Goal: Task Accomplishment & Management: Manage account settings

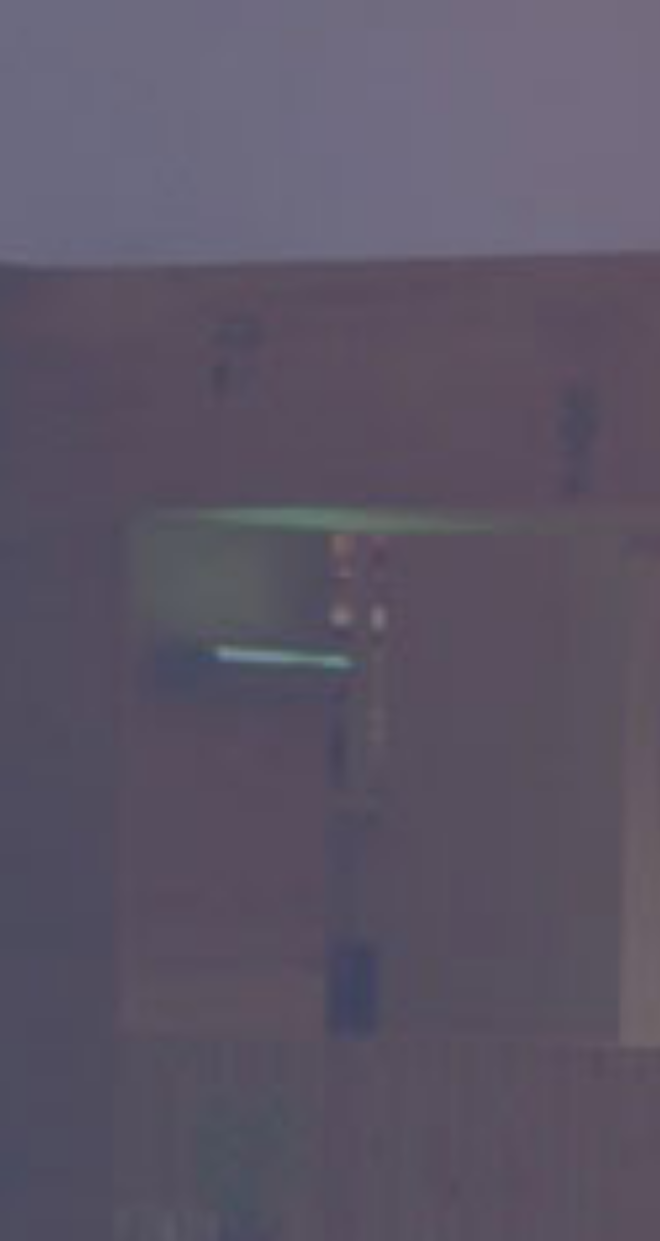
click at [332, 673] on div "Proudly born in [GEOGRAPHIC_DATA]. Made with love in [US_STATE] Iniciar sessão …" at bounding box center [330, 620] width 660 height 1241
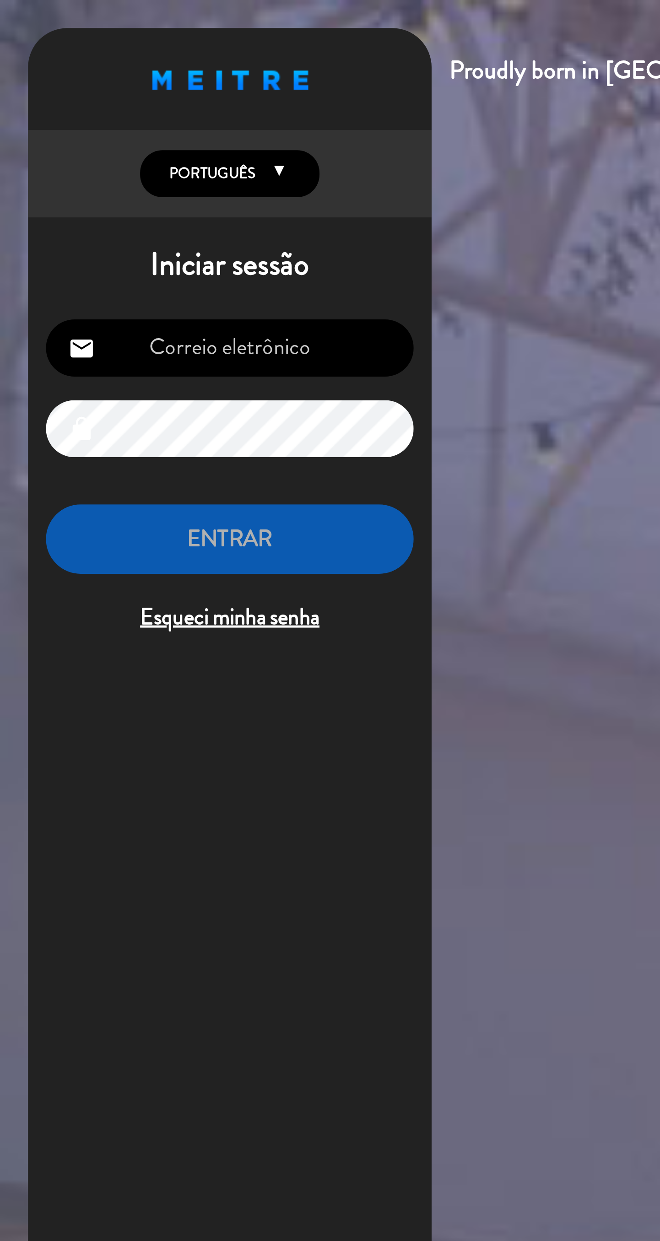
click at [135, 149] on input "email" at bounding box center [94, 141] width 150 height 23
type input "[EMAIL_ADDRESS][DOMAIN_NAME]"
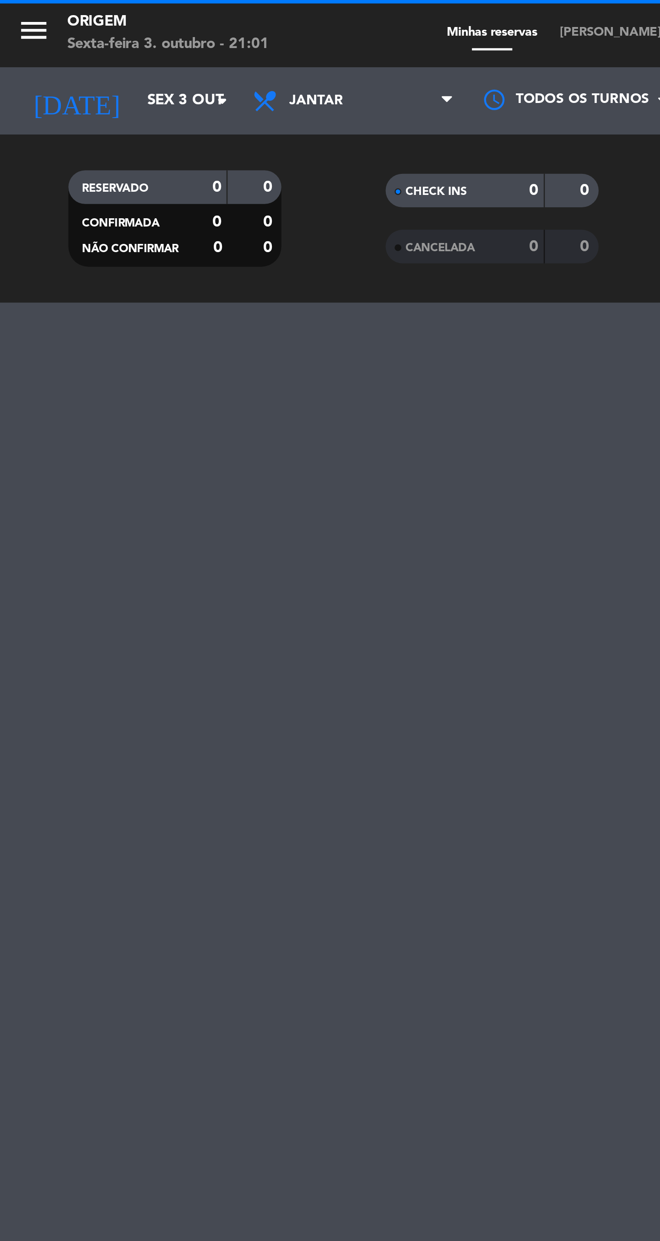
click at [68, 48] on input "Sex 3 out" at bounding box center [95, 41] width 81 height 16
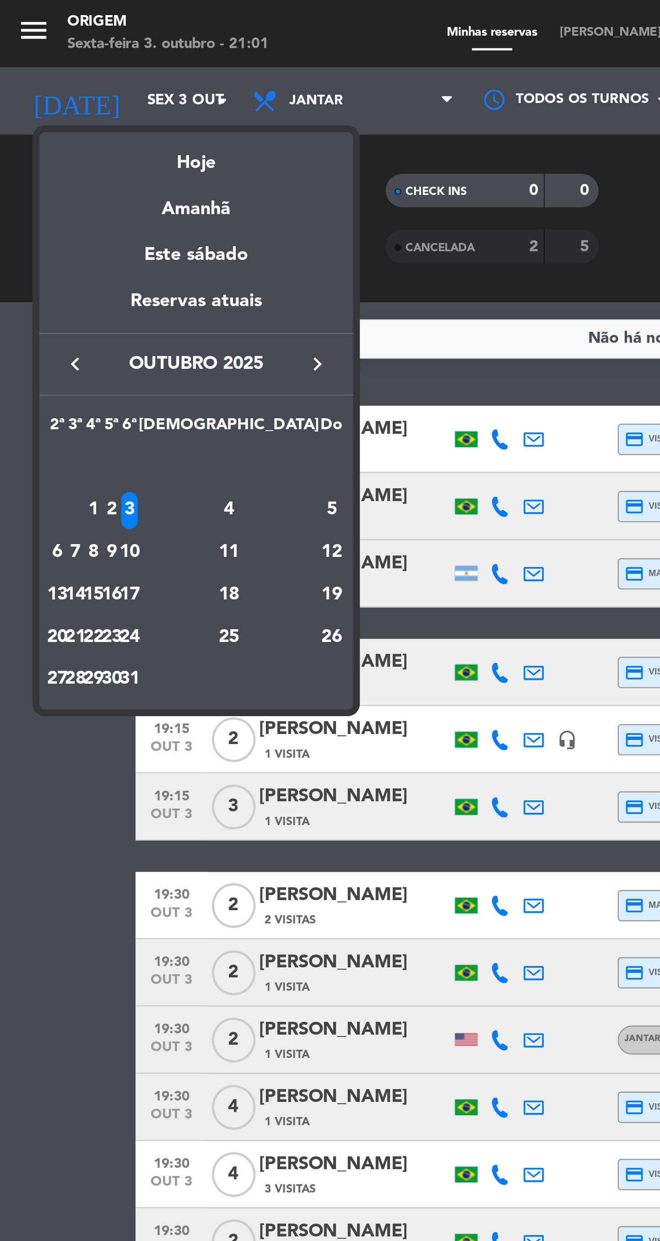
click at [92, 89] on div "Amanhã" at bounding box center [80, 82] width 128 height 19
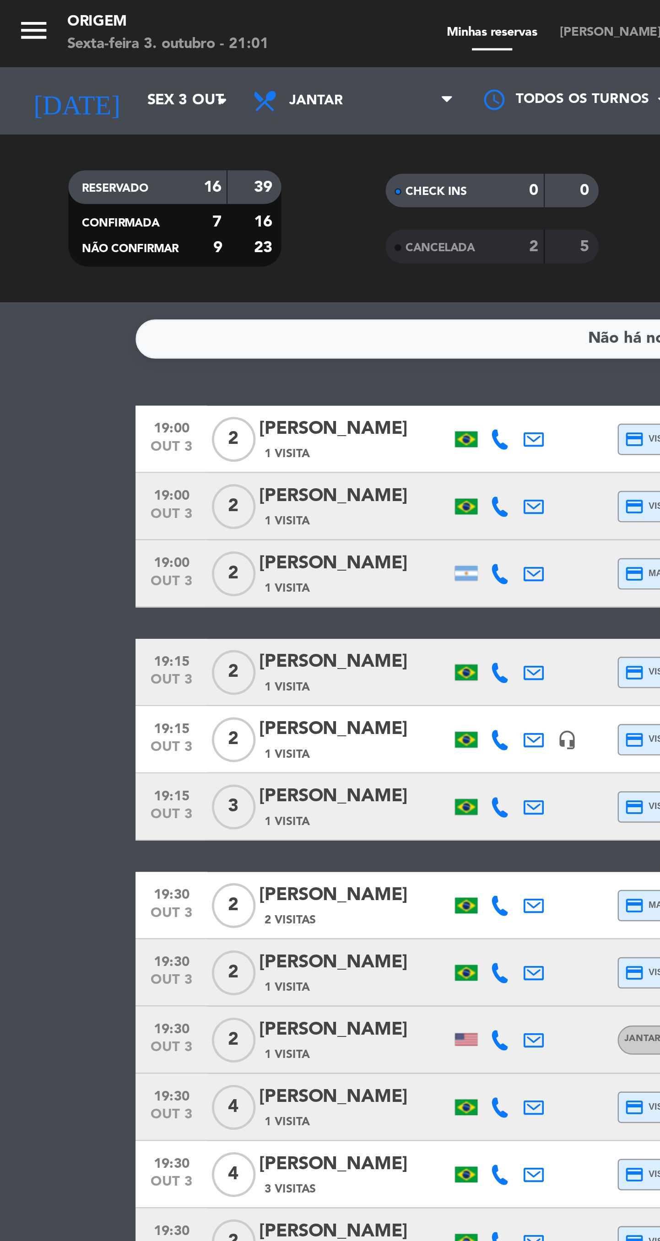
type input "Sáb 4 out"
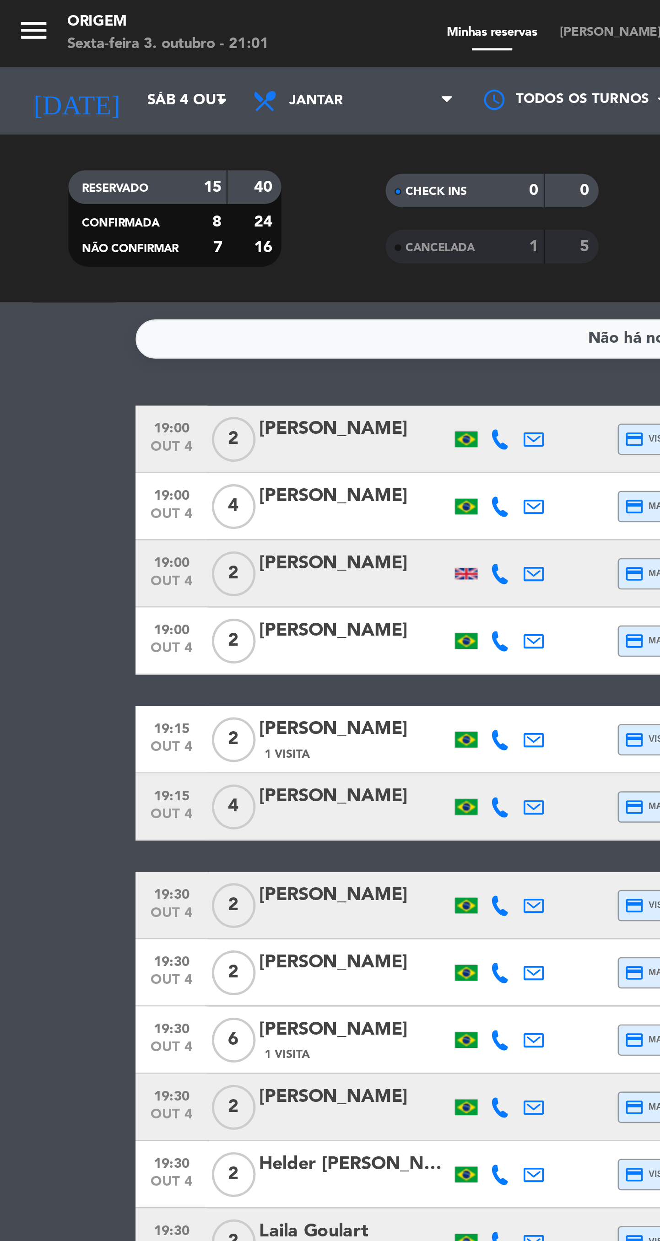
click at [247, 14] on span "[PERSON_NAME] semeadas" at bounding box center [261, 13] width 75 height 5
